Goal: Task Accomplishment & Management: Manage account settings

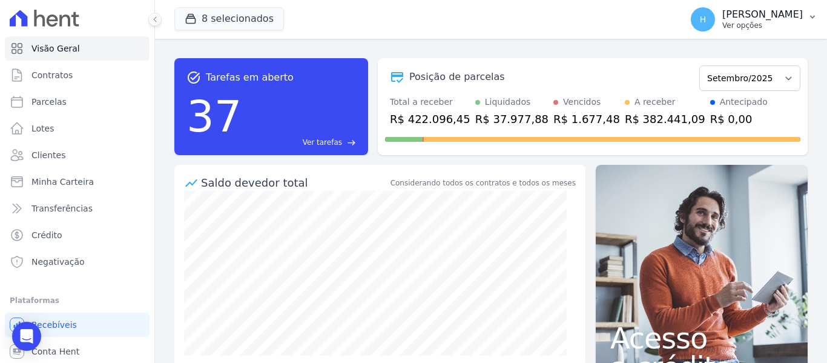
click at [793, 30] on button "H Hellen Vilaça Ver opções" at bounding box center [754, 19] width 146 height 34
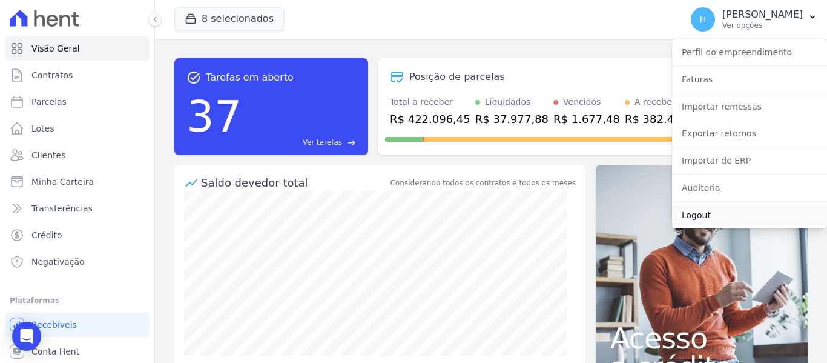
click at [698, 215] on link "Logout" at bounding box center [749, 215] width 155 height 22
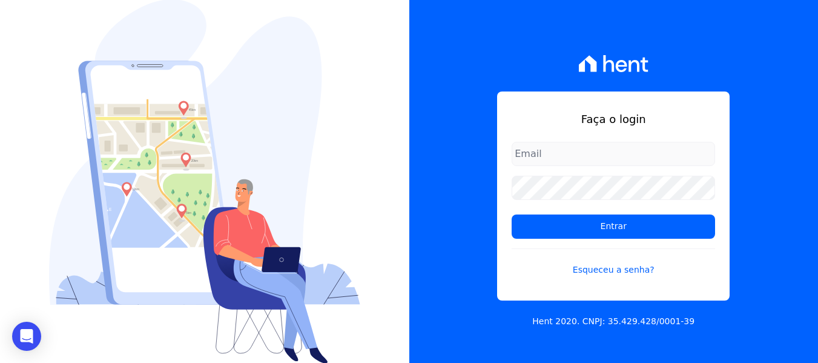
type input "hellen@3pnegociosimobiliarios.com.br"
